Goal: Submit feedback/report problem

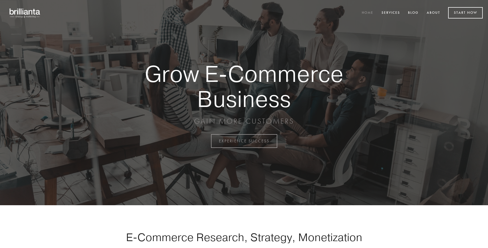
scroll to position [1385, 0]
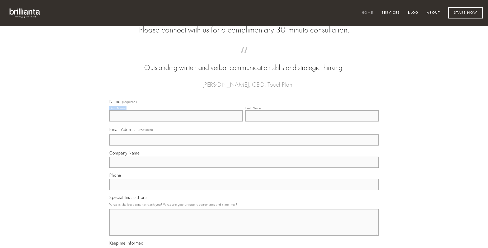
type input "[PERSON_NAME]"
click at [312, 122] on input "Last Name" at bounding box center [311, 115] width 133 height 11
type input "[PERSON_NAME]"
click at [244, 146] on input "Email Address (required)" at bounding box center [243, 139] width 269 height 11
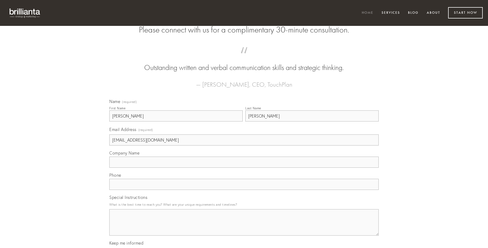
type input "[EMAIL_ADDRESS][DOMAIN_NAME]"
click at [244, 168] on input "Company Name" at bounding box center [243, 162] width 269 height 11
type input "acer"
click at [244, 190] on input "text" at bounding box center [243, 184] width 269 height 11
click at [244, 227] on textarea "Special Instructions" at bounding box center [243, 222] width 269 height 26
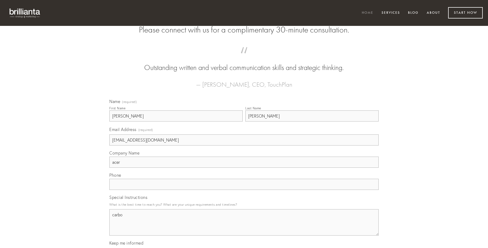
type textarea "carbo"
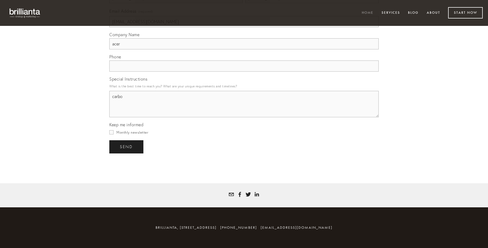
click at [127, 147] on span "send" at bounding box center [126, 146] width 13 height 5
